Goal: Check status: Check status

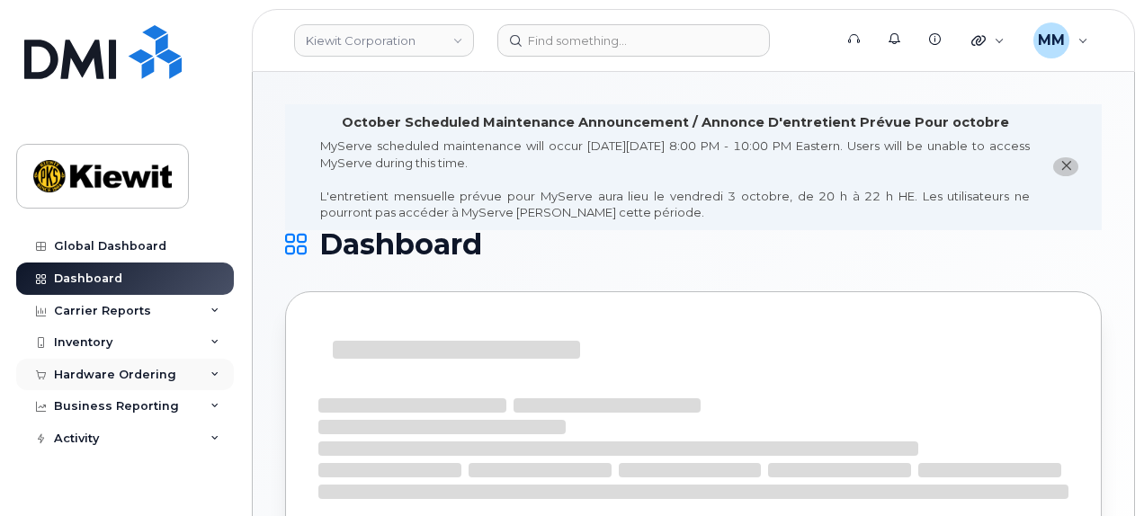
click at [93, 364] on div "Hardware Ordering" at bounding box center [125, 375] width 218 height 32
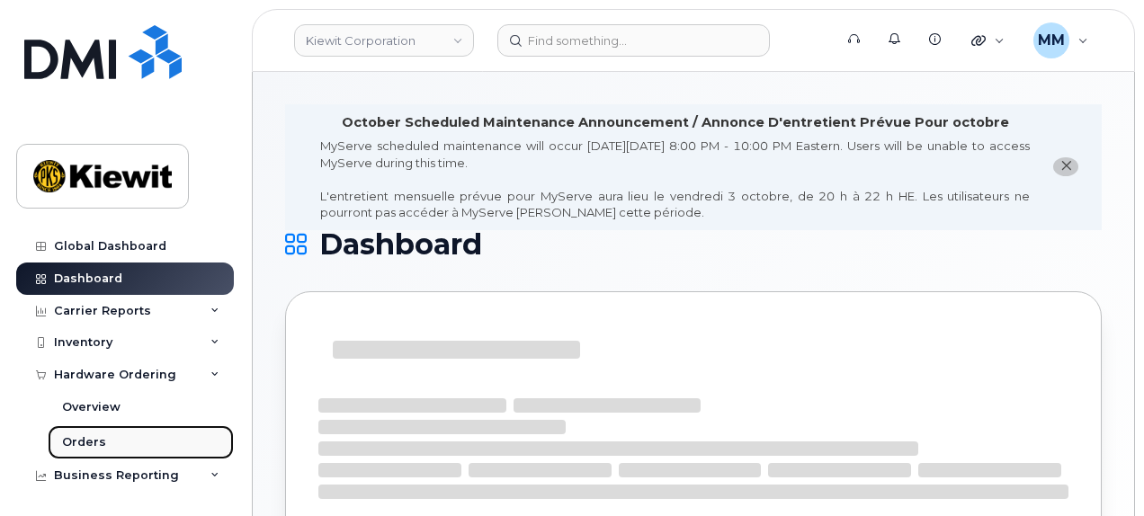
click at [110, 438] on link "Orders" at bounding box center [141, 443] width 186 height 34
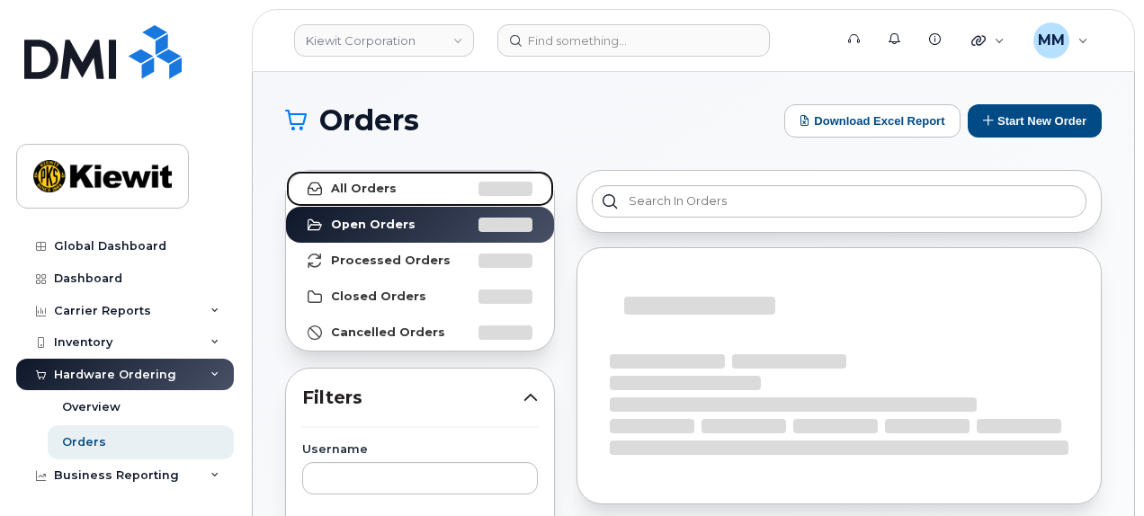
click at [362, 185] on strong "All Orders" at bounding box center [364, 189] width 66 height 14
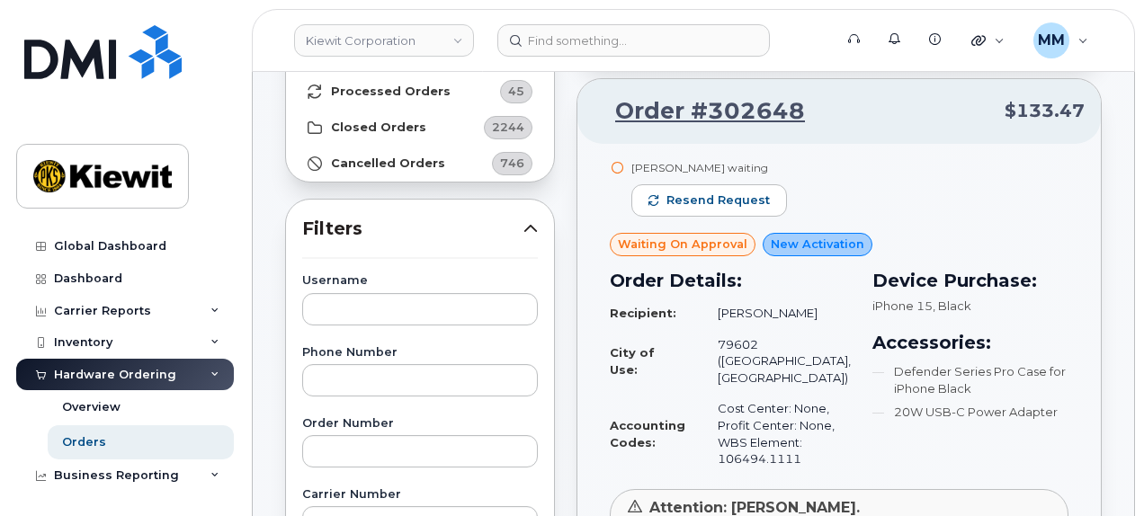
scroll to position [180, 0]
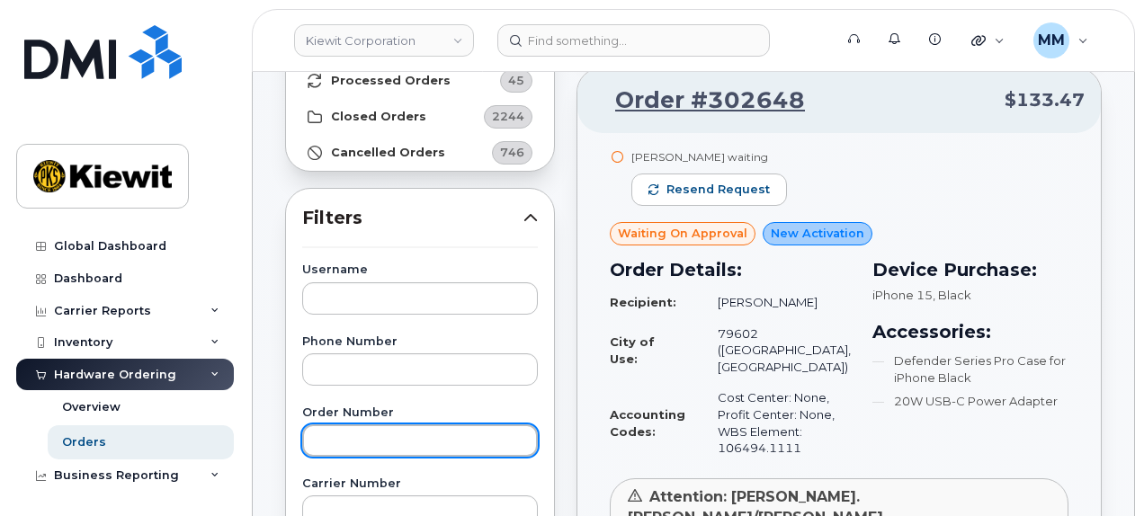
click at [369, 445] on input "text" at bounding box center [420, 441] width 236 height 32
paste input "302373"
type input "302373"
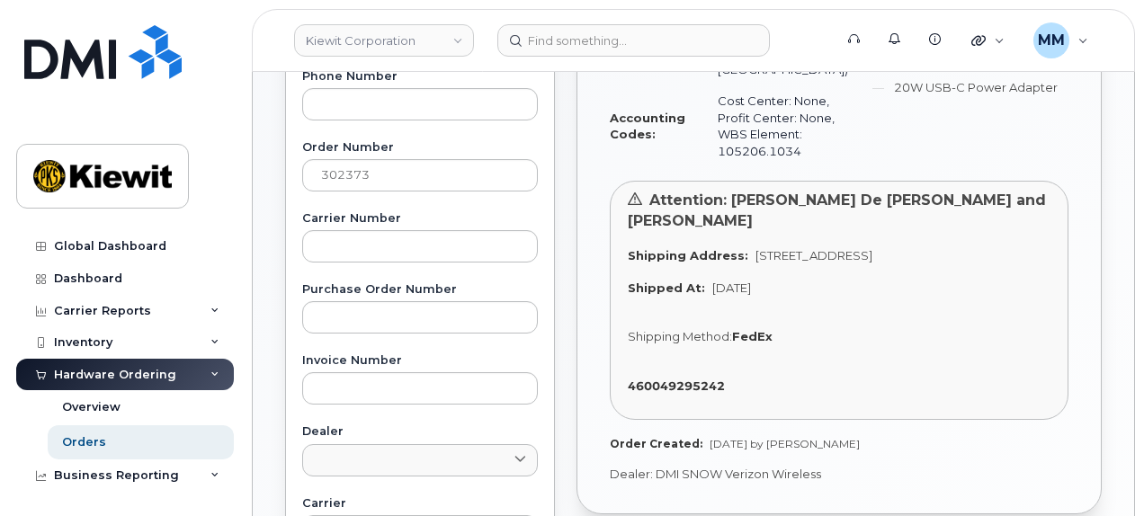
scroll to position [450, 0]
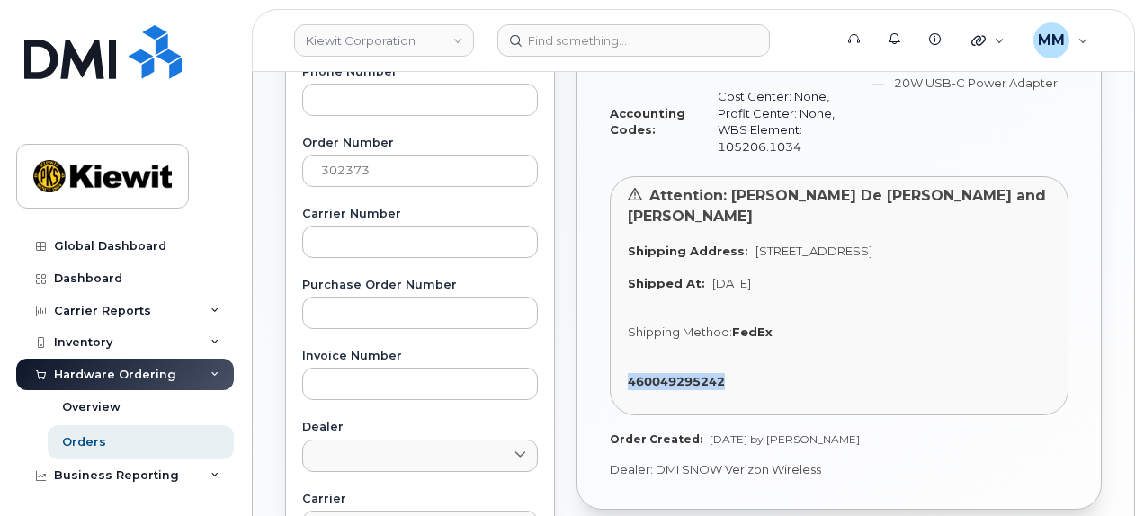
drag, startPoint x: 621, startPoint y: 359, endPoint x: 738, endPoint y: 367, distance: 117.2
click at [738, 367] on div "Attention: [PERSON_NAME] De [PERSON_NAME] and [PERSON_NAME] Shipping Address: […" at bounding box center [839, 295] width 459 height 239
copy strong "460049295242"
